Goal: Information Seeking & Learning: Compare options

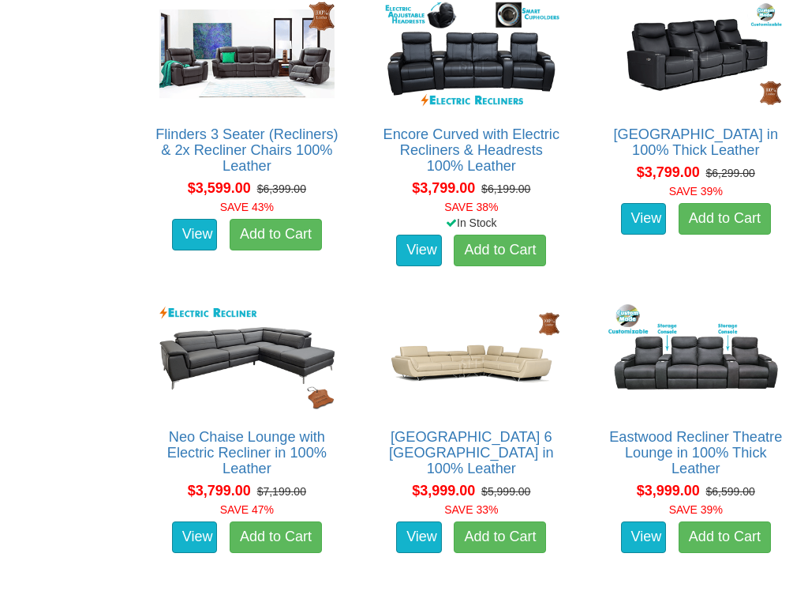
scroll to position [1547, 0]
click at [497, 327] on img at bounding box center [471, 356] width 183 height 113
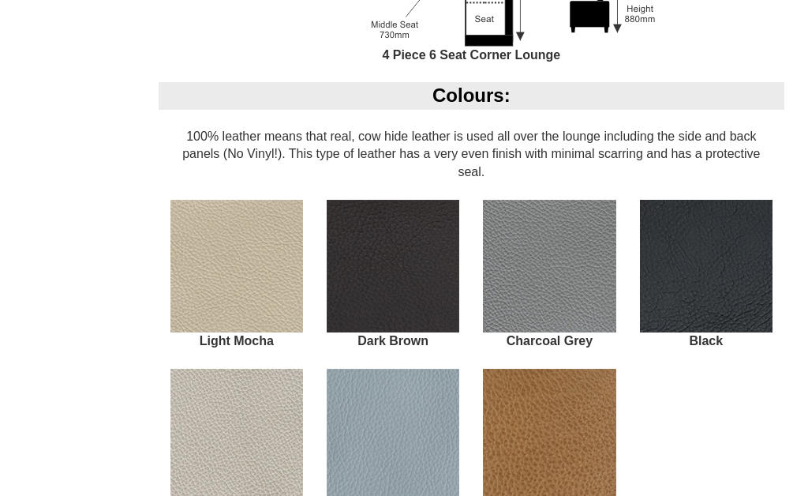
scroll to position [1284, 0]
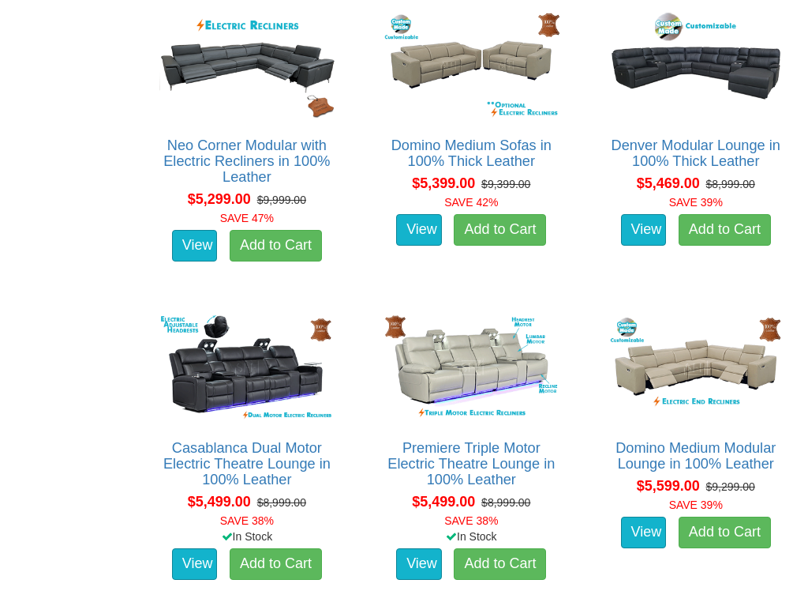
scroll to position [4257, 0]
click at [708, 343] on img at bounding box center [696, 367] width 183 height 113
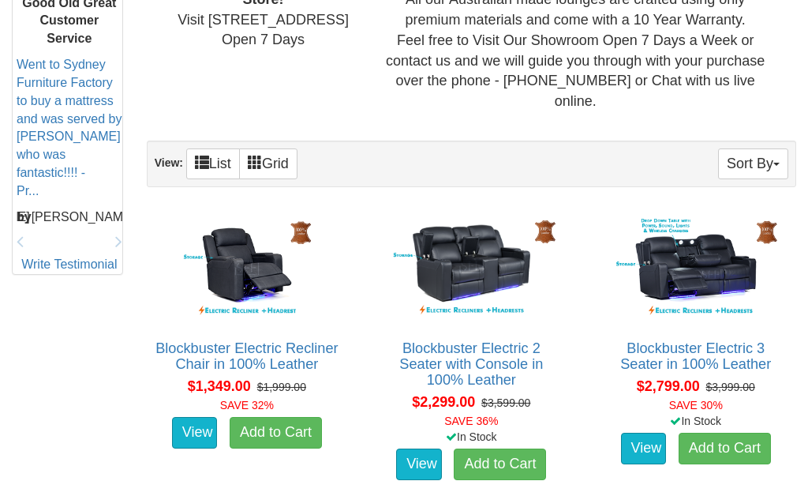
scroll to position [728, 0]
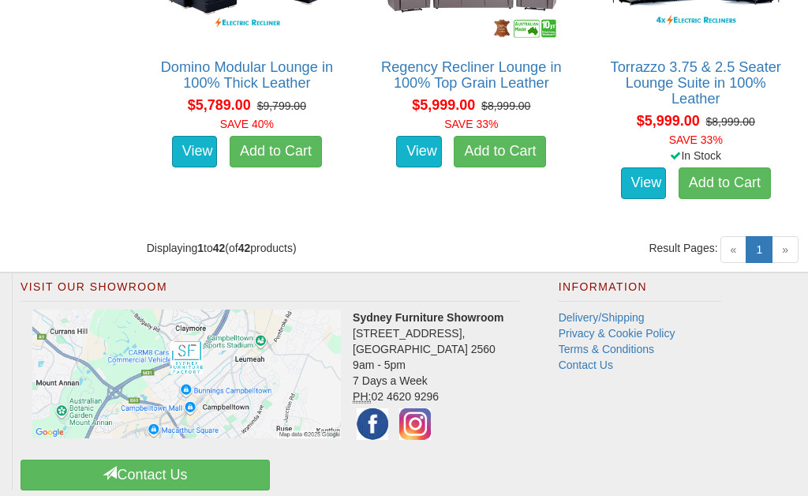
scroll to position [4956, 0]
